Goal: Information Seeking & Learning: Learn about a topic

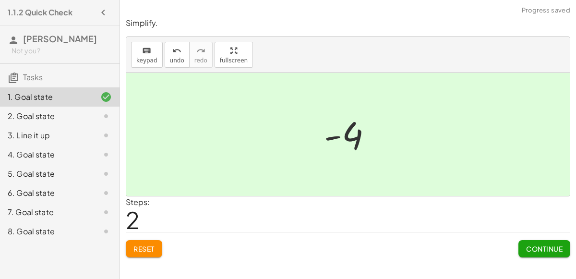
click at [537, 247] on span "Continue" at bounding box center [544, 248] width 36 height 9
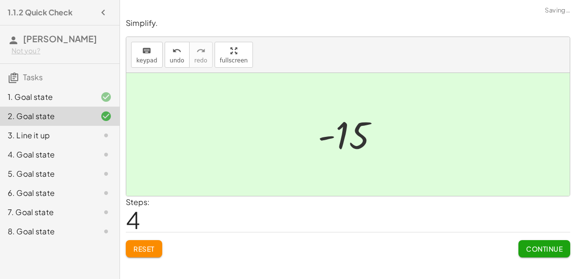
click at [542, 255] on button "Continue" at bounding box center [544, 248] width 52 height 17
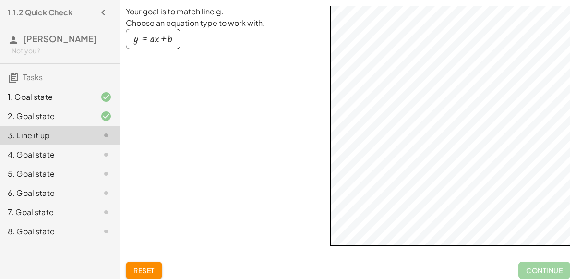
click at [140, 36] on div "button" at bounding box center [153, 39] width 38 height 11
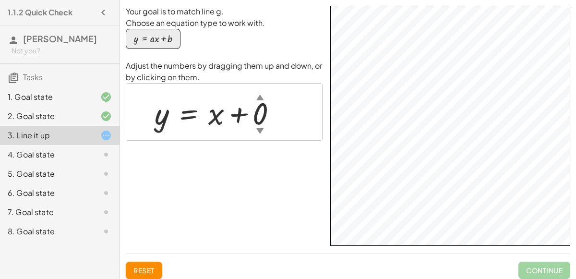
click at [156, 36] on div "button" at bounding box center [153, 39] width 38 height 11
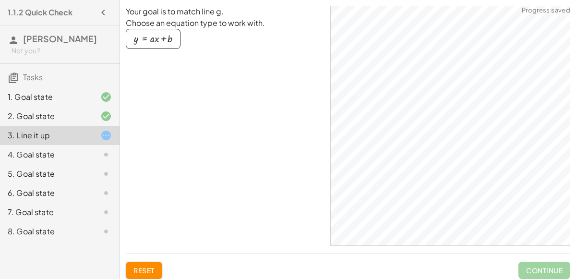
click at [150, 43] on div "button" at bounding box center [153, 39] width 38 height 11
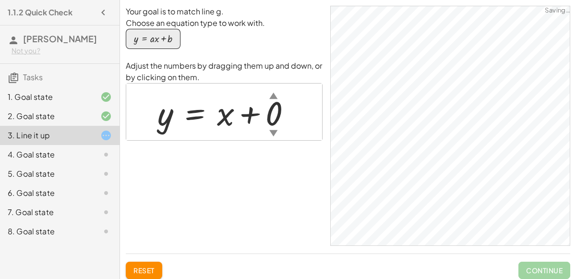
click at [152, 37] on div "button" at bounding box center [153, 39] width 38 height 11
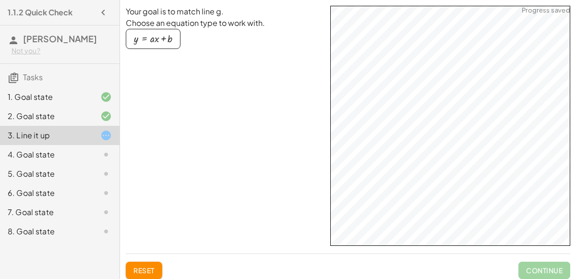
click at [153, 42] on div "button" at bounding box center [153, 39] width 38 height 11
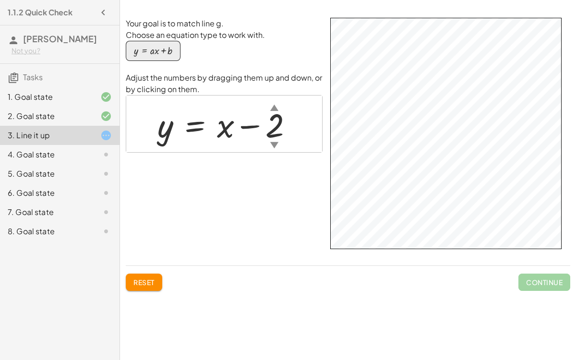
click at [528, 278] on span "Continue" at bounding box center [544, 282] width 52 height 17
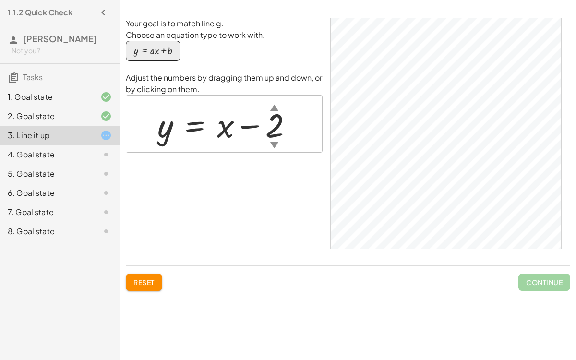
click at [149, 278] on span "Reset" at bounding box center [143, 282] width 21 height 9
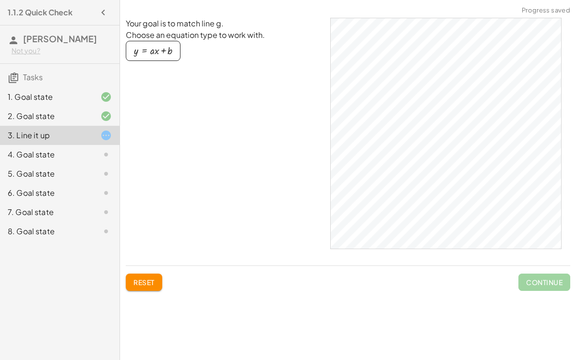
click at [156, 278] on button "Reset" at bounding box center [144, 282] width 36 height 17
click at [153, 50] on div "button" at bounding box center [153, 51] width 38 height 11
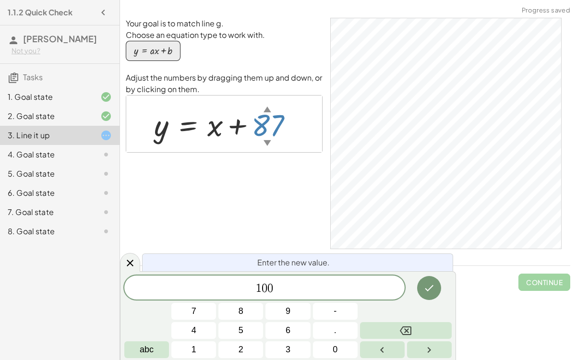
click at [429, 278] on icon "Done" at bounding box center [429, 288] width 12 height 12
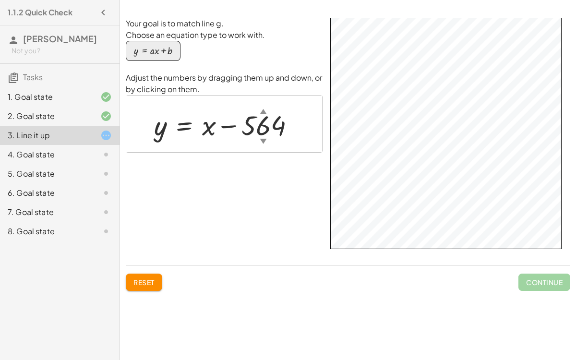
click at [53, 157] on div "4. Goal state" at bounding box center [46, 155] width 77 height 12
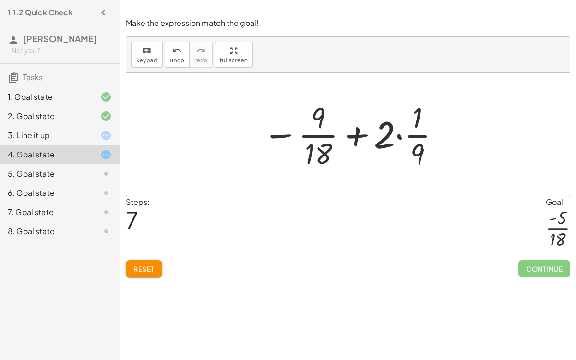
click at [154, 264] on span "Reset" at bounding box center [143, 268] width 21 height 9
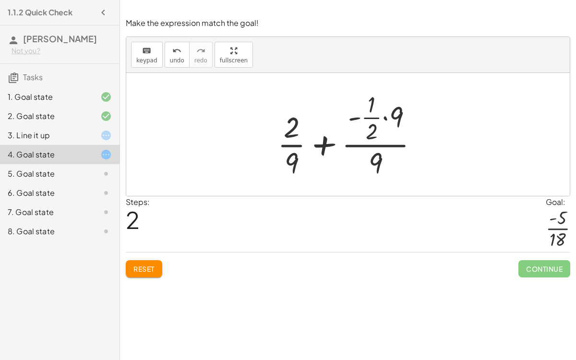
click at [152, 266] on span "Reset" at bounding box center [143, 268] width 21 height 9
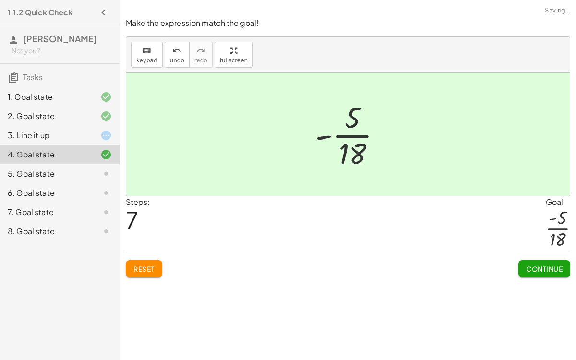
click at [526, 261] on button "Continue" at bounding box center [544, 268] width 52 height 17
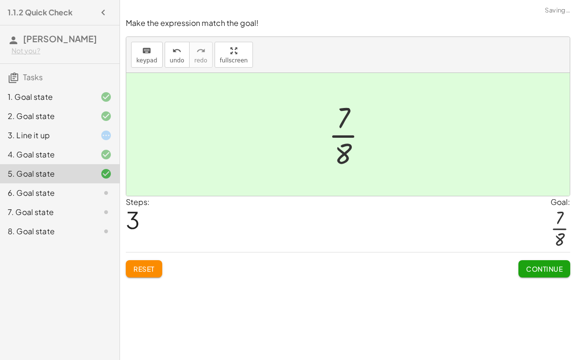
click at [552, 270] on span "Continue" at bounding box center [544, 268] width 36 height 9
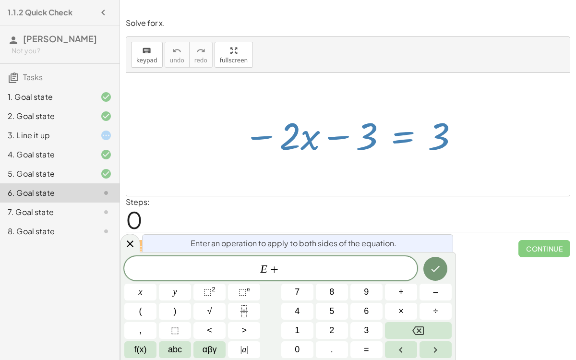
click at [562, 278] on div "Simplify. keyboard keypad undo undo redo redo fullscreen - | − 3 + 7 | - | 4 | …" at bounding box center [348, 180] width 456 height 360
click at [156, 278] on div at bounding box center [140, 292] width 32 height 17
click at [379, 263] on span "E +" at bounding box center [270, 269] width 293 height 13
click at [427, 268] on button "Done" at bounding box center [435, 269] width 24 height 24
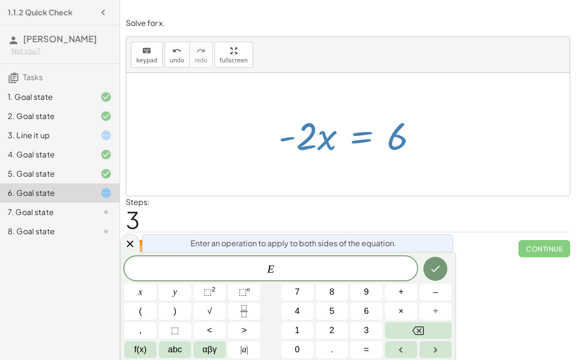
click at [436, 278] on button "÷" at bounding box center [435, 311] width 32 height 17
click at [326, 278] on button "2" at bounding box center [332, 330] width 32 height 17
click at [434, 265] on icon "Done" at bounding box center [436, 269] width 12 height 12
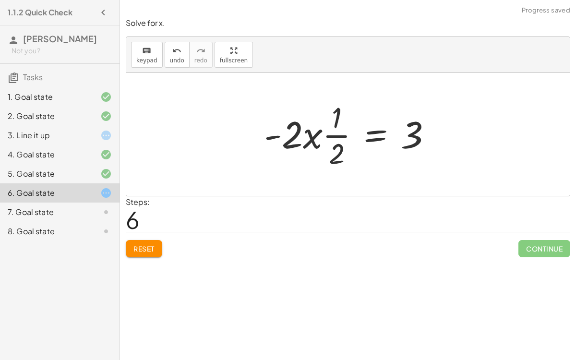
click at [138, 244] on span "Reset" at bounding box center [143, 248] width 21 height 9
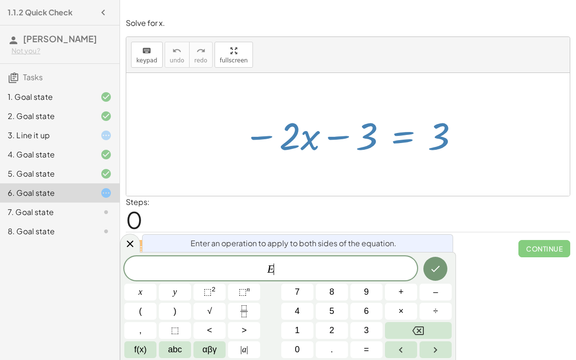
click at [407, 278] on button "+" at bounding box center [401, 292] width 32 height 17
click at [368, 278] on span "3" at bounding box center [366, 330] width 5 height 13
click at [441, 273] on icon "Done" at bounding box center [436, 269] width 12 height 12
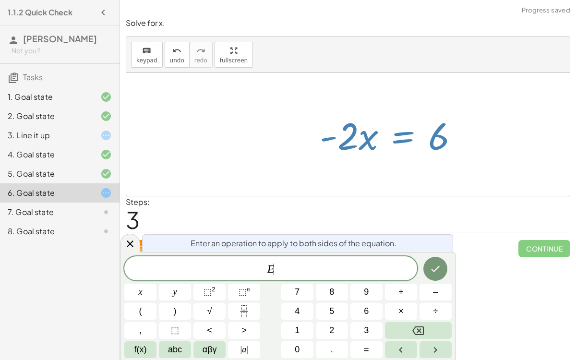
click at [435, 278] on span "÷" at bounding box center [435, 311] width 5 height 13
click at [440, 278] on button "–" at bounding box center [435, 292] width 32 height 17
click at [432, 262] on button "Done" at bounding box center [435, 269] width 24 height 24
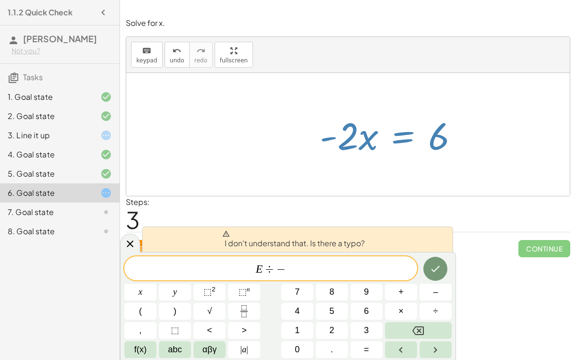
click at [327, 278] on button "2" at bounding box center [332, 330] width 32 height 17
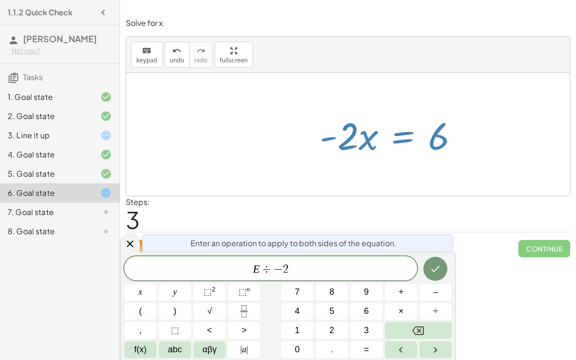
click at [434, 267] on icon "Done" at bounding box center [436, 269] width 12 height 12
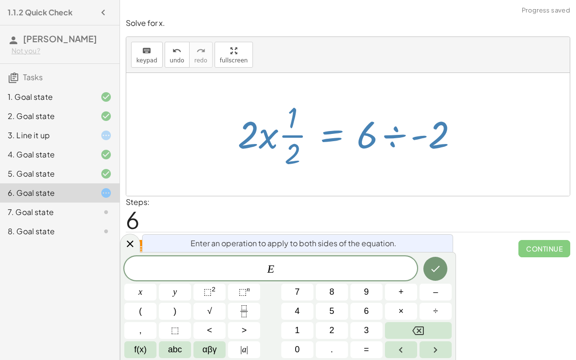
click at [431, 269] on icon "Done" at bounding box center [436, 269] width 12 height 12
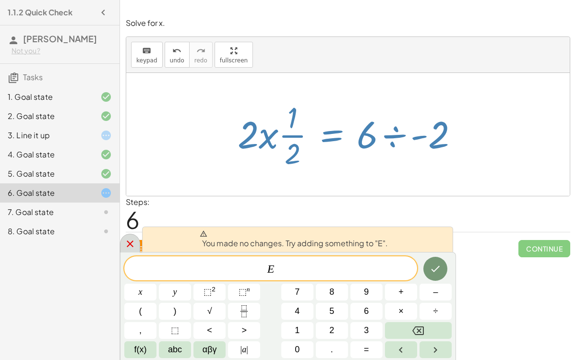
click at [131, 242] on icon at bounding box center [130, 243] width 7 height 7
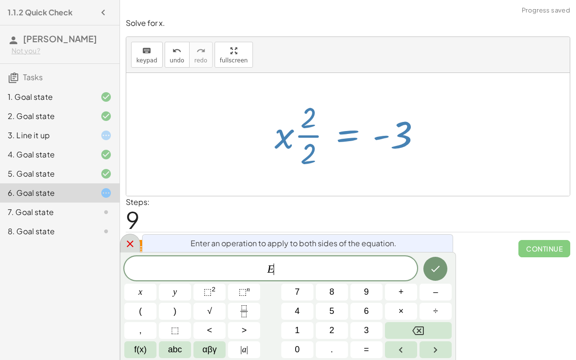
click at [132, 240] on icon at bounding box center [130, 244] width 12 height 12
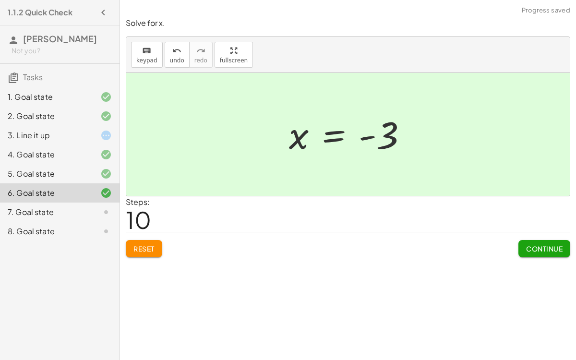
click at [0, 278] on div "1.1.2 Quick Check [PERSON_NAME] Not you? Tasks 1. Goal state 2. Goal state 3. L…" at bounding box center [60, 180] width 120 height 360
click at [547, 247] on span "Continue" at bounding box center [544, 248] width 36 height 9
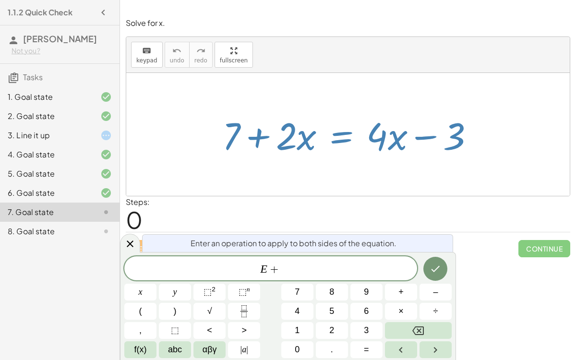
click at [366, 278] on span "3" at bounding box center [366, 330] width 5 height 13
click at [435, 265] on icon "Done" at bounding box center [436, 269] width 12 height 12
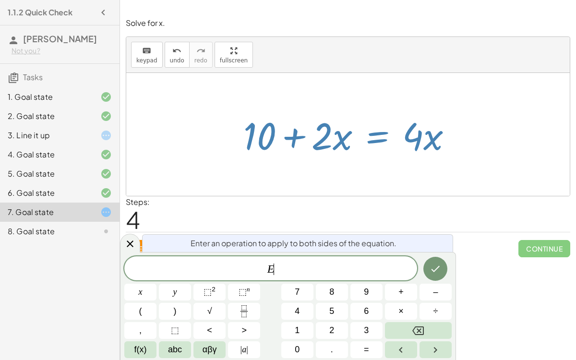
click at [435, 278] on span "–" at bounding box center [435, 292] width 5 height 13
click at [439, 278] on button "Backspace" at bounding box center [418, 330] width 67 height 17
click at [433, 278] on button "÷" at bounding box center [435, 311] width 32 height 17
click at [332, 278] on span "2" at bounding box center [331, 330] width 5 height 13
click at [437, 264] on icon "Done" at bounding box center [436, 269] width 12 height 12
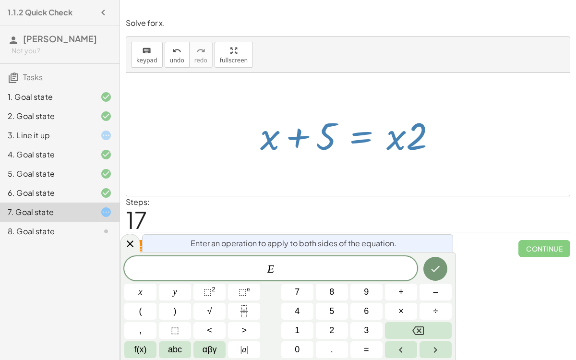
click at [435, 278] on span "÷" at bounding box center [435, 311] width 5 height 13
click at [332, 278] on span "2" at bounding box center [331, 330] width 5 height 13
click at [435, 268] on icon "Done" at bounding box center [436, 269] width 12 height 12
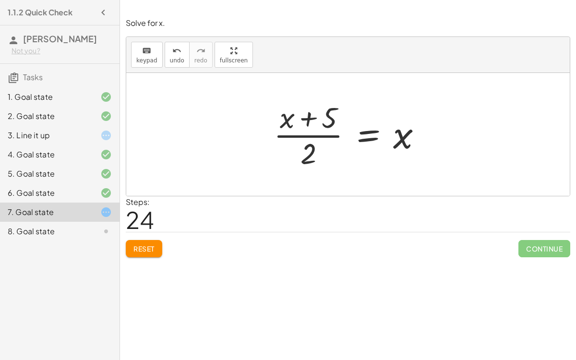
click at [155, 245] on span "Reset" at bounding box center [143, 248] width 21 height 9
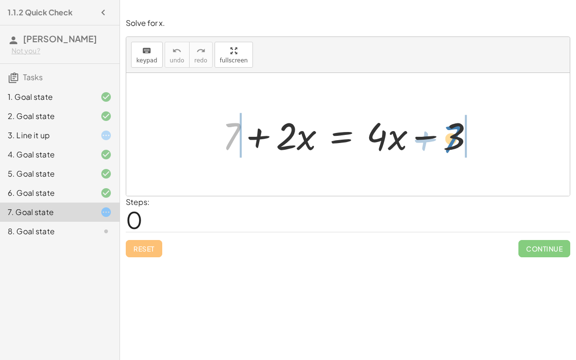
drag, startPoint x: 224, startPoint y: 144, endPoint x: 452, endPoint y: 145, distance: 227.5
click at [452, 145] on div at bounding box center [351, 134] width 269 height 49
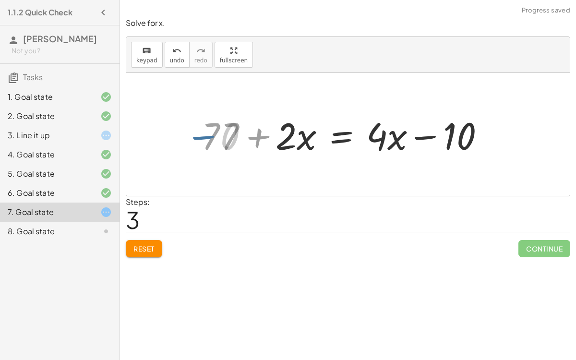
click at [0, 278] on div "1.1.2 Quick Check [PERSON_NAME] Not you? Tasks 1. Goal state 2. Goal state 3. L…" at bounding box center [60, 180] width 120 height 360
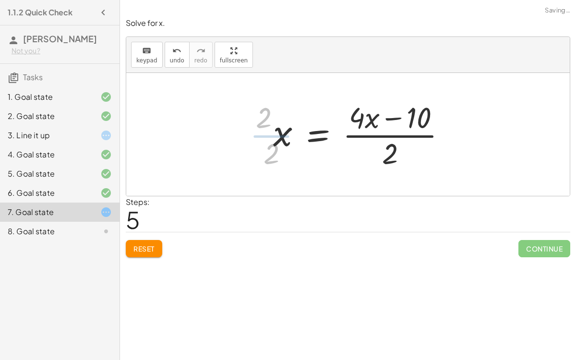
click at [261, 132] on div "+ 7 + · 2 · x = + · 4 · x − 3 + 7 − 7 + · 2 · x = + · 4 · x − 3 − 7 + 7 − 7 + ·…" at bounding box center [360, 134] width 203 height 79
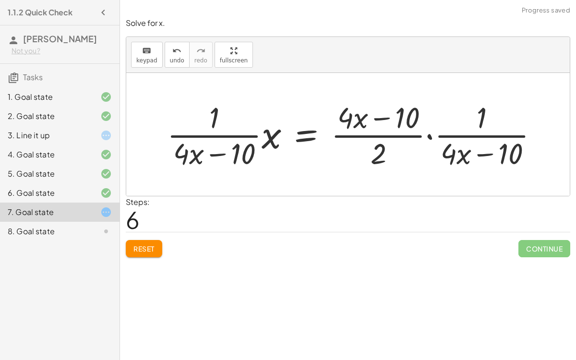
click at [149, 253] on button "Reset" at bounding box center [144, 248] width 36 height 17
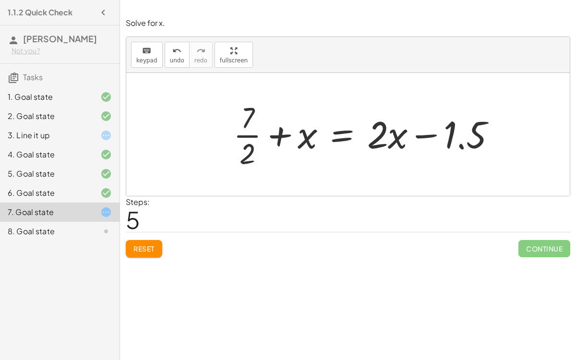
click at [152, 249] on span "Reset" at bounding box center [143, 248] width 21 height 9
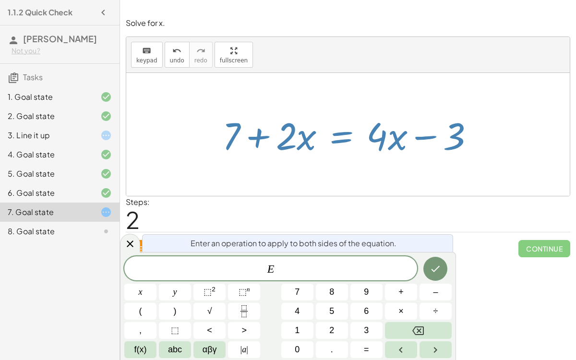
click at [437, 278] on span "÷" at bounding box center [435, 311] width 5 height 13
click at [325, 278] on button "2" at bounding box center [332, 330] width 32 height 17
click at [432, 278] on button "Backspace" at bounding box center [418, 330] width 67 height 17
click at [430, 278] on button "Backspace" at bounding box center [418, 330] width 67 height 17
click at [435, 278] on span "–" at bounding box center [435, 292] width 5 height 13
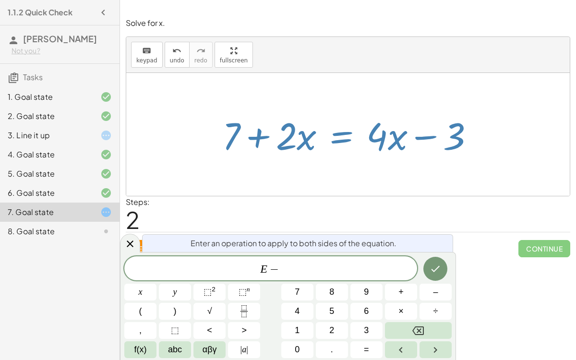
click at [292, 278] on button "7" at bounding box center [297, 292] width 32 height 17
click at [436, 278] on button "Done" at bounding box center [435, 269] width 24 height 24
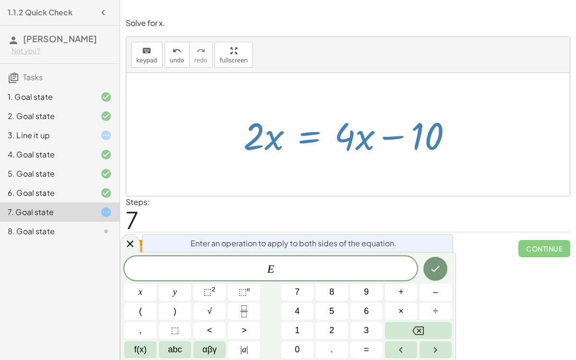
click at [408, 278] on button "+" at bounding box center [401, 292] width 32 height 17
click at [290, 278] on button "1" at bounding box center [297, 330] width 32 height 17
click at [296, 278] on span "0" at bounding box center [297, 349] width 5 height 13
click at [432, 270] on icon "Done" at bounding box center [436, 269] width 12 height 12
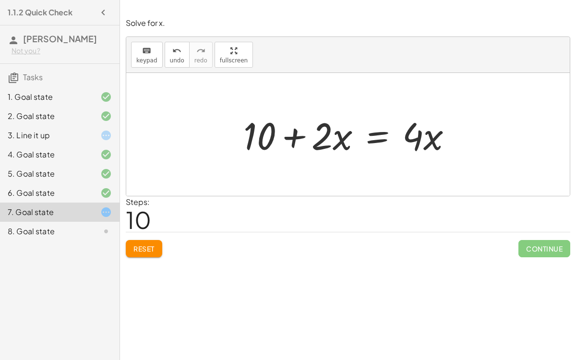
drag, startPoint x: 226, startPoint y: 132, endPoint x: 442, endPoint y: 131, distance: 215.5
click at [442, 131] on div "+ 7 + · 2 · x = + · 4 · x − 3 + 7 + · 2 · x = + · x · 4 − 3 + 7 + · 2 · x = + ·…" at bounding box center [347, 134] width 443 height 123
drag, startPoint x: 449, startPoint y: 132, endPoint x: 438, endPoint y: 132, distance: 10.6
click at [438, 132] on div at bounding box center [352, 134] width 226 height 49
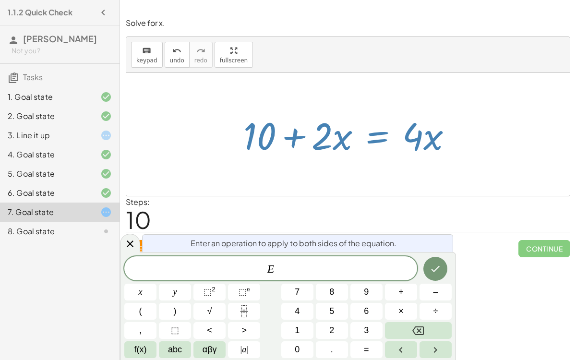
click at [437, 278] on span "–" at bounding box center [435, 292] width 5 height 13
click at [292, 278] on button "1" at bounding box center [297, 330] width 32 height 17
click at [292, 278] on button "0" at bounding box center [297, 349] width 32 height 17
click at [431, 273] on icon "Done" at bounding box center [436, 269] width 12 height 12
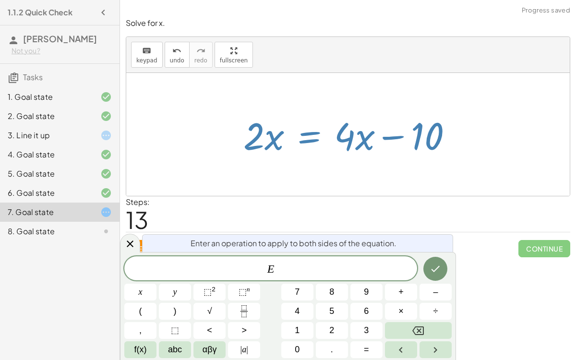
click at [314, 272] on span "E" at bounding box center [270, 269] width 293 height 13
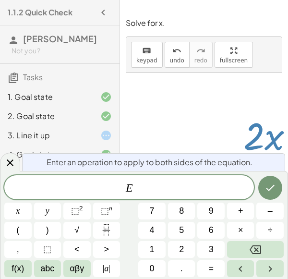
click at [161, 185] on span "E ​" at bounding box center [129, 187] width 250 height 13
click at [262, 212] on button "–" at bounding box center [269, 211] width 27 height 17
click at [153, 233] on span "4" at bounding box center [152, 230] width 5 height 13
click at [271, 190] on icon "Done" at bounding box center [270, 188] width 12 height 12
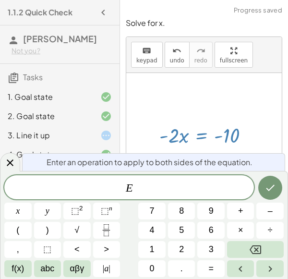
click at [270, 230] on span "÷" at bounding box center [270, 230] width 5 height 13
click at [181, 247] on span "2" at bounding box center [181, 249] width 5 height 13
click at [266, 183] on icon "Done" at bounding box center [270, 188] width 12 height 12
click at [270, 230] on span "÷" at bounding box center [270, 230] width 5 height 13
click at [264, 212] on button "–" at bounding box center [269, 211] width 27 height 17
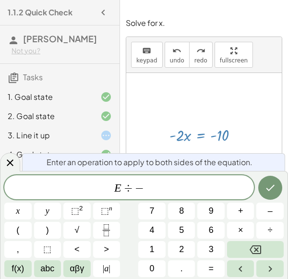
click at [173, 247] on button "2" at bounding box center [181, 249] width 27 height 17
click at [269, 190] on icon "Done" at bounding box center [270, 188] width 9 height 6
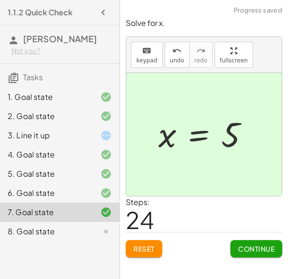
click at [248, 248] on span "Continue" at bounding box center [256, 248] width 36 height 9
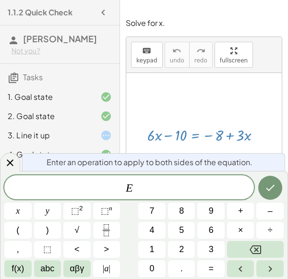
click at [149, 187] on span "E" at bounding box center [129, 187] width 250 height 13
click at [269, 214] on span "–" at bounding box center [270, 210] width 5 height 13
click at [205, 248] on button "3" at bounding box center [210, 249] width 27 height 17
click at [261, 192] on button "Done" at bounding box center [270, 188] width 24 height 24
click at [160, 189] on span "E ​" at bounding box center [129, 187] width 250 height 13
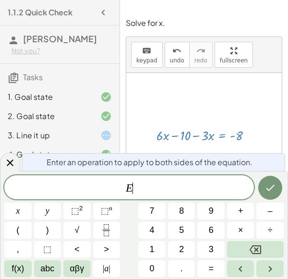
click at [240, 211] on span "+" at bounding box center [240, 210] width 5 height 13
click at [150, 251] on span "1" at bounding box center [152, 249] width 5 height 13
click at [148, 267] on button "0" at bounding box center [151, 268] width 27 height 17
click at [273, 189] on icon "Done" at bounding box center [270, 188] width 12 height 12
click at [268, 230] on span "÷" at bounding box center [270, 230] width 5 height 13
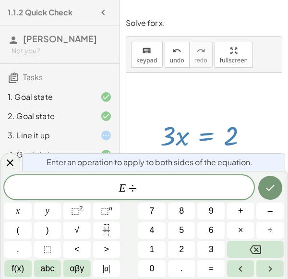
click at [207, 249] on button "3" at bounding box center [210, 249] width 27 height 17
click at [32, 203] on div at bounding box center [17, 211] width 27 height 17
click at [264, 192] on icon "Done" at bounding box center [270, 188] width 12 height 12
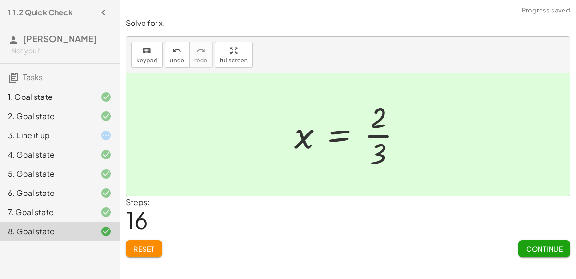
click at [542, 253] on button "Continue" at bounding box center [544, 248] width 52 height 17
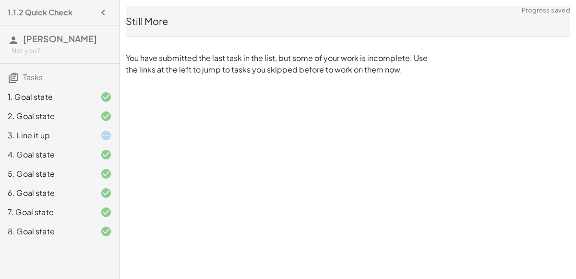
click at [51, 237] on div "8. Goal state" at bounding box center [60, 231] width 120 height 19
click at [42, 231] on div "8. Goal state" at bounding box center [46, 232] width 77 height 12
